Goal: Transaction & Acquisition: Obtain resource

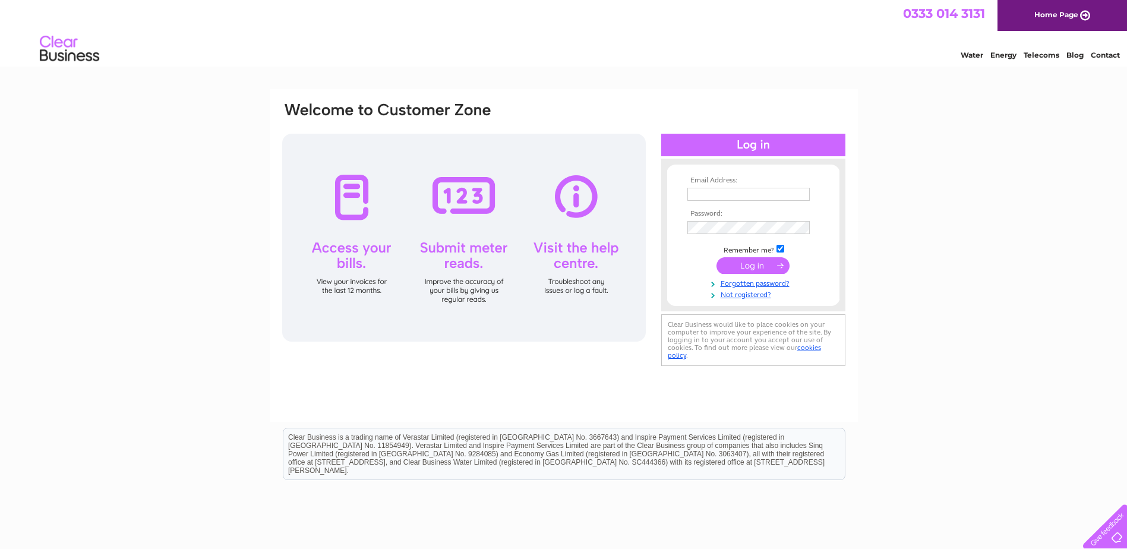
type input "laura.denton@plymouthcommunityhomes.co.uk"
click at [742, 266] on input "submit" at bounding box center [753, 265] width 73 height 17
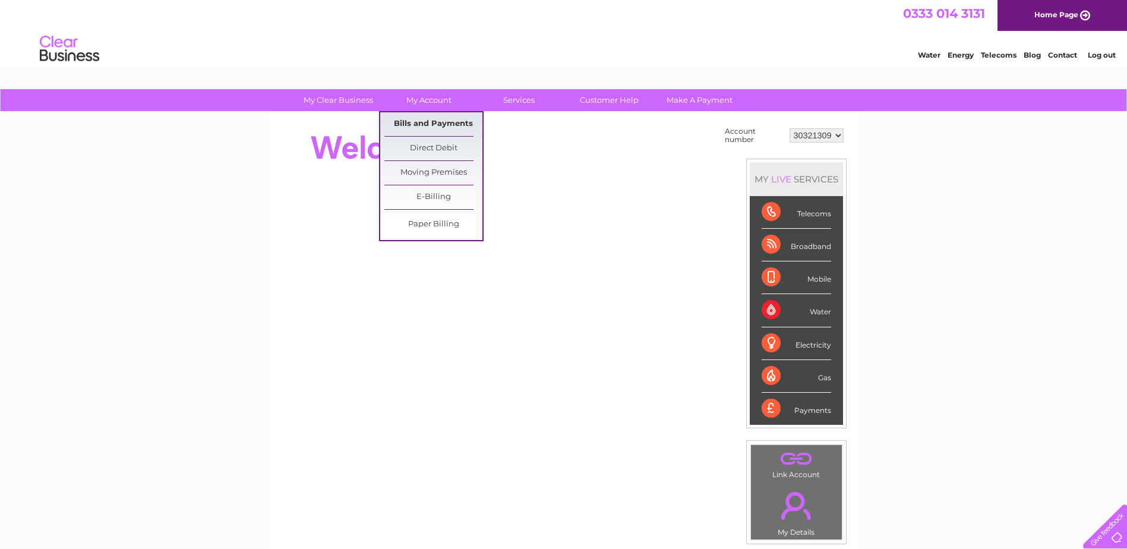
click at [404, 118] on link "Bills and Payments" at bounding box center [434, 124] width 98 height 24
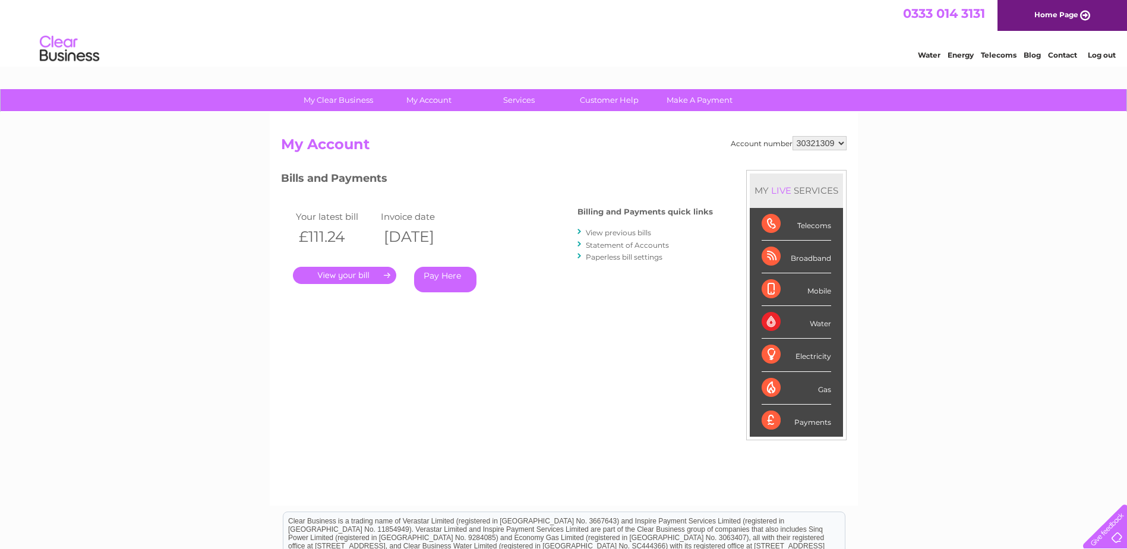
click at [351, 273] on link "." at bounding box center [344, 275] width 103 height 17
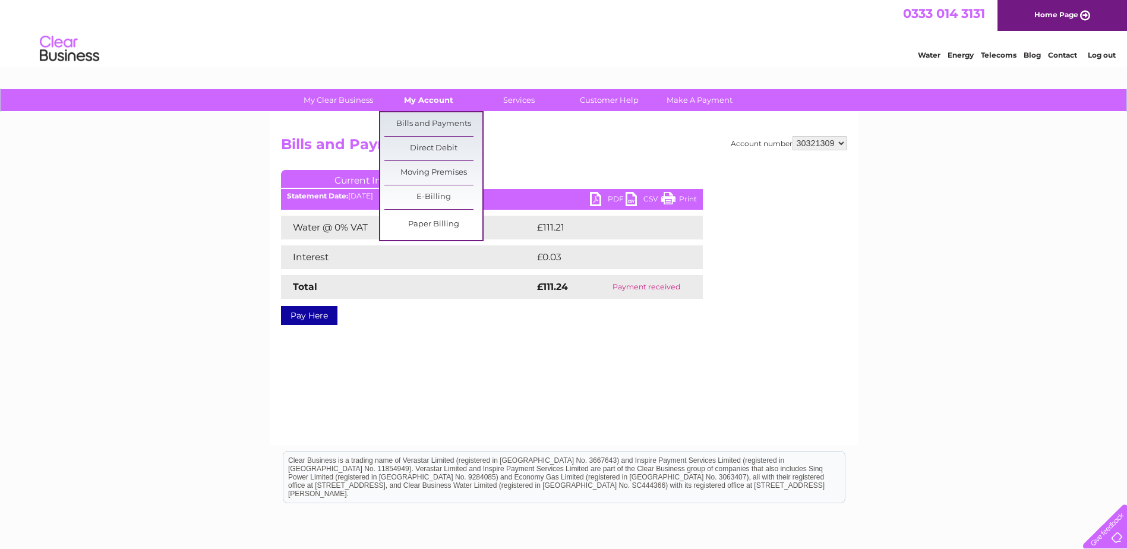
click at [442, 102] on link "My Account" at bounding box center [429, 100] width 98 height 22
click at [434, 125] on link "Bills and Payments" at bounding box center [434, 124] width 98 height 24
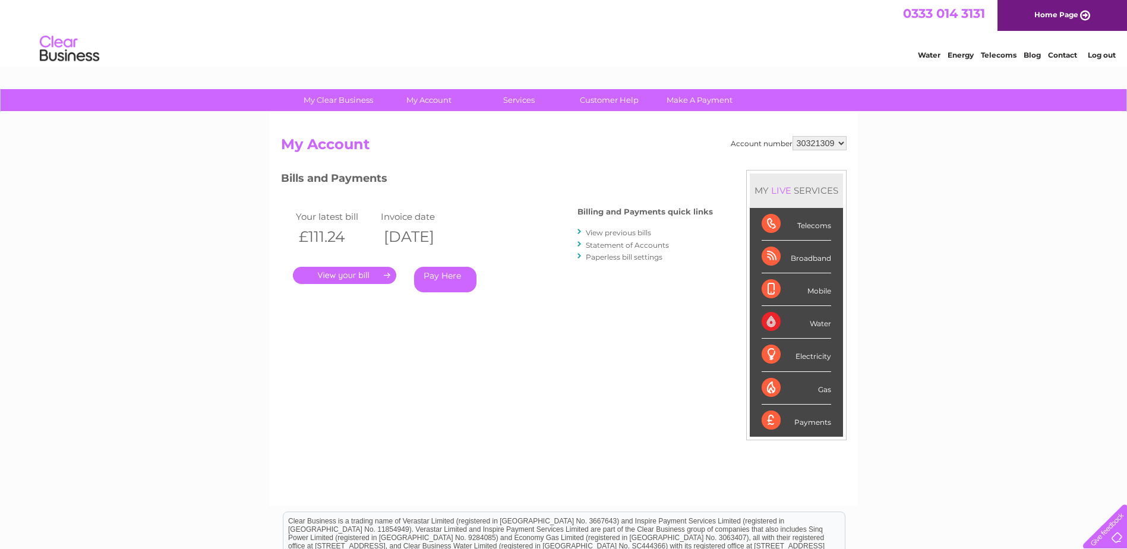
click at [615, 242] on link "Statement of Accounts" at bounding box center [627, 245] width 83 height 9
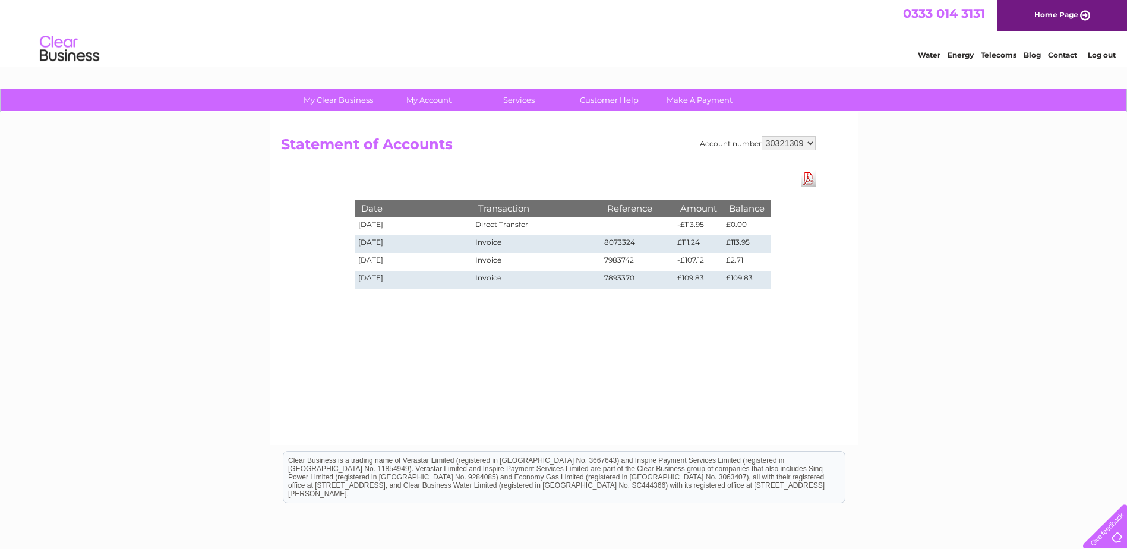
click at [809, 180] on link "Download Pdf" at bounding box center [808, 178] width 15 height 17
